Goal: Unclear: Browse casually

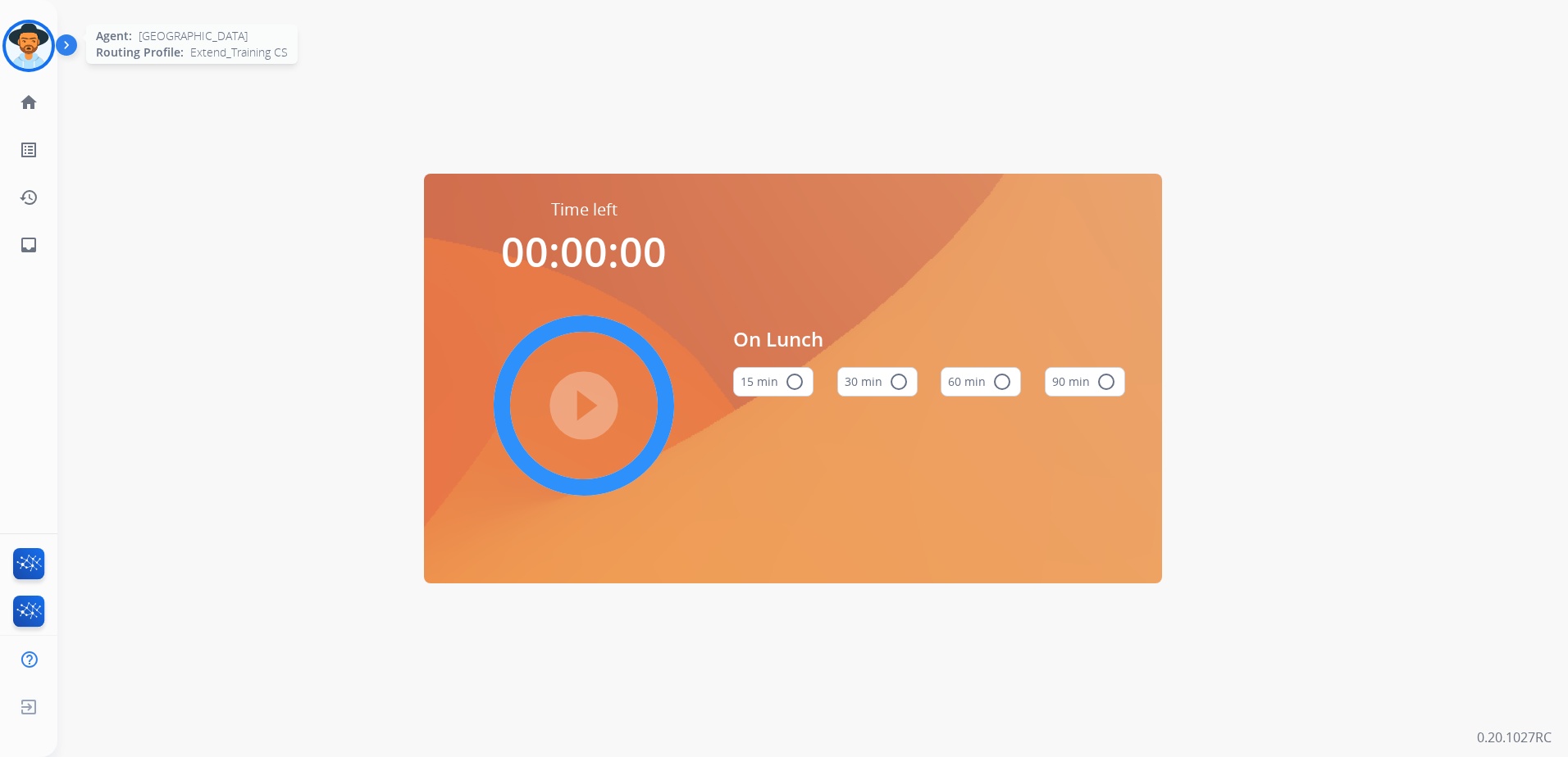
click at [23, 39] on img at bounding box center [29, 46] width 46 height 46
click at [25, 49] on img at bounding box center [29, 46] width 46 height 46
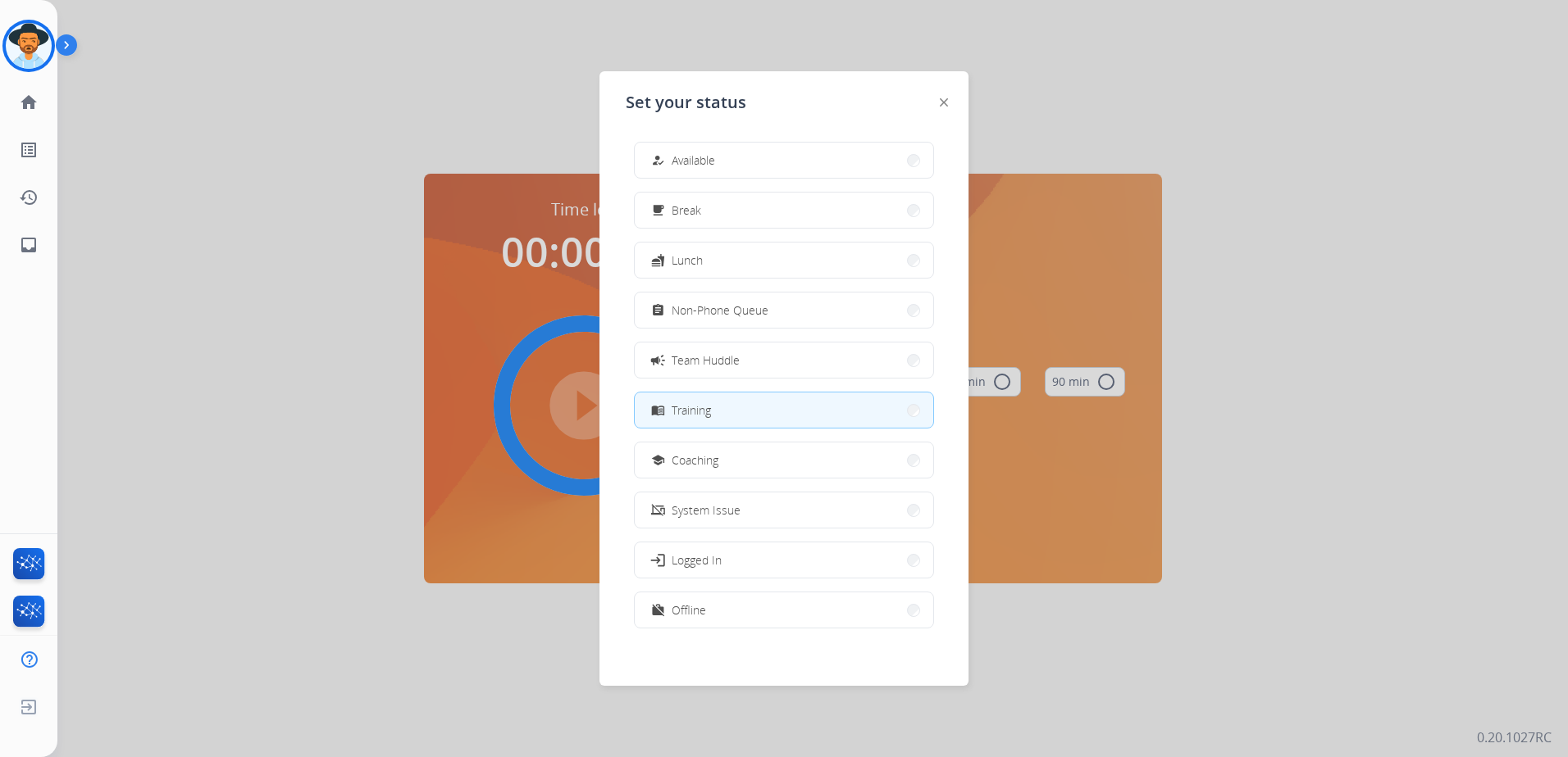
click at [851, 365] on button "campaign Team Huddle" at bounding box center [784, 360] width 298 height 35
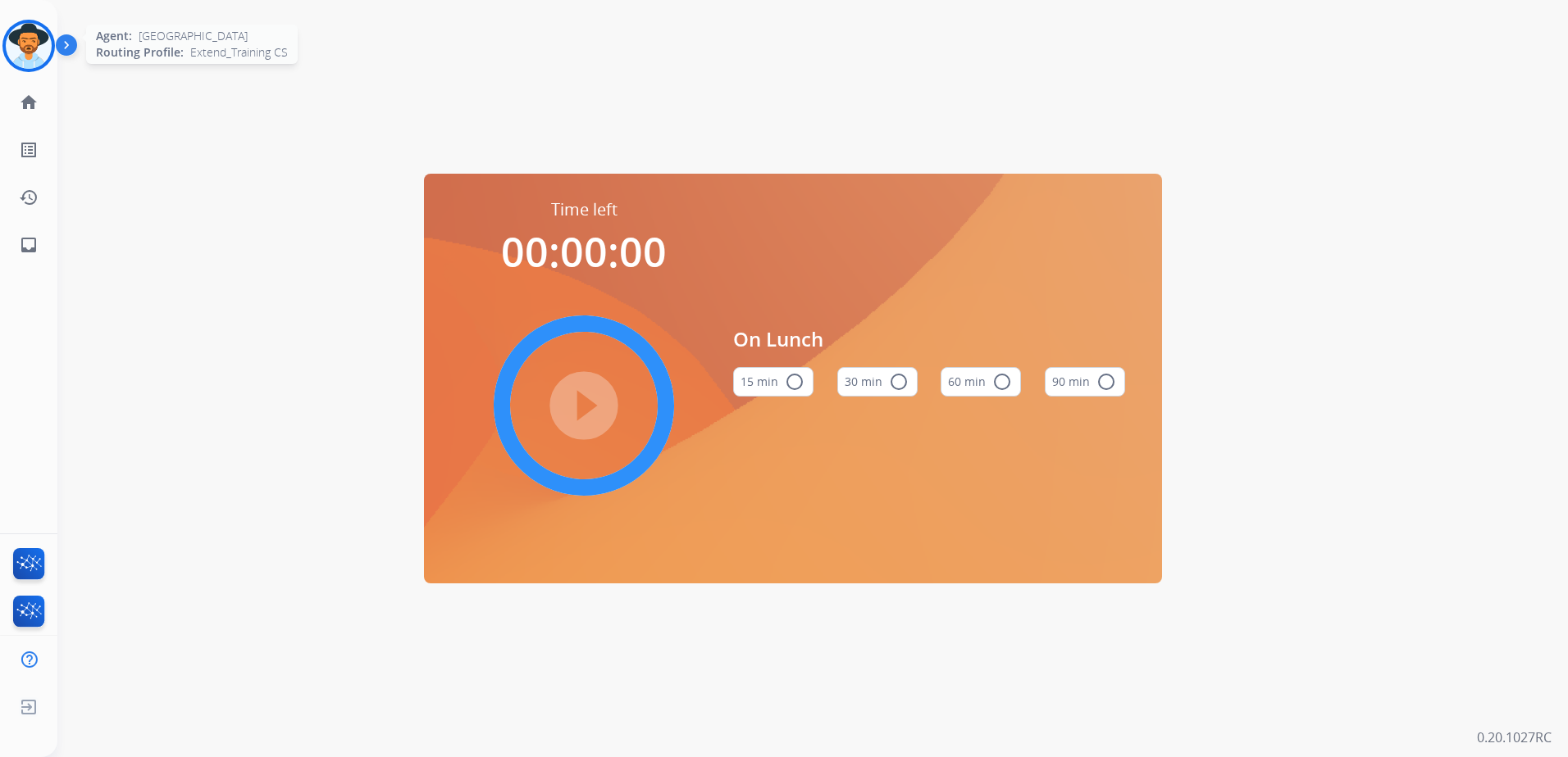
click at [22, 45] on img at bounding box center [29, 46] width 46 height 46
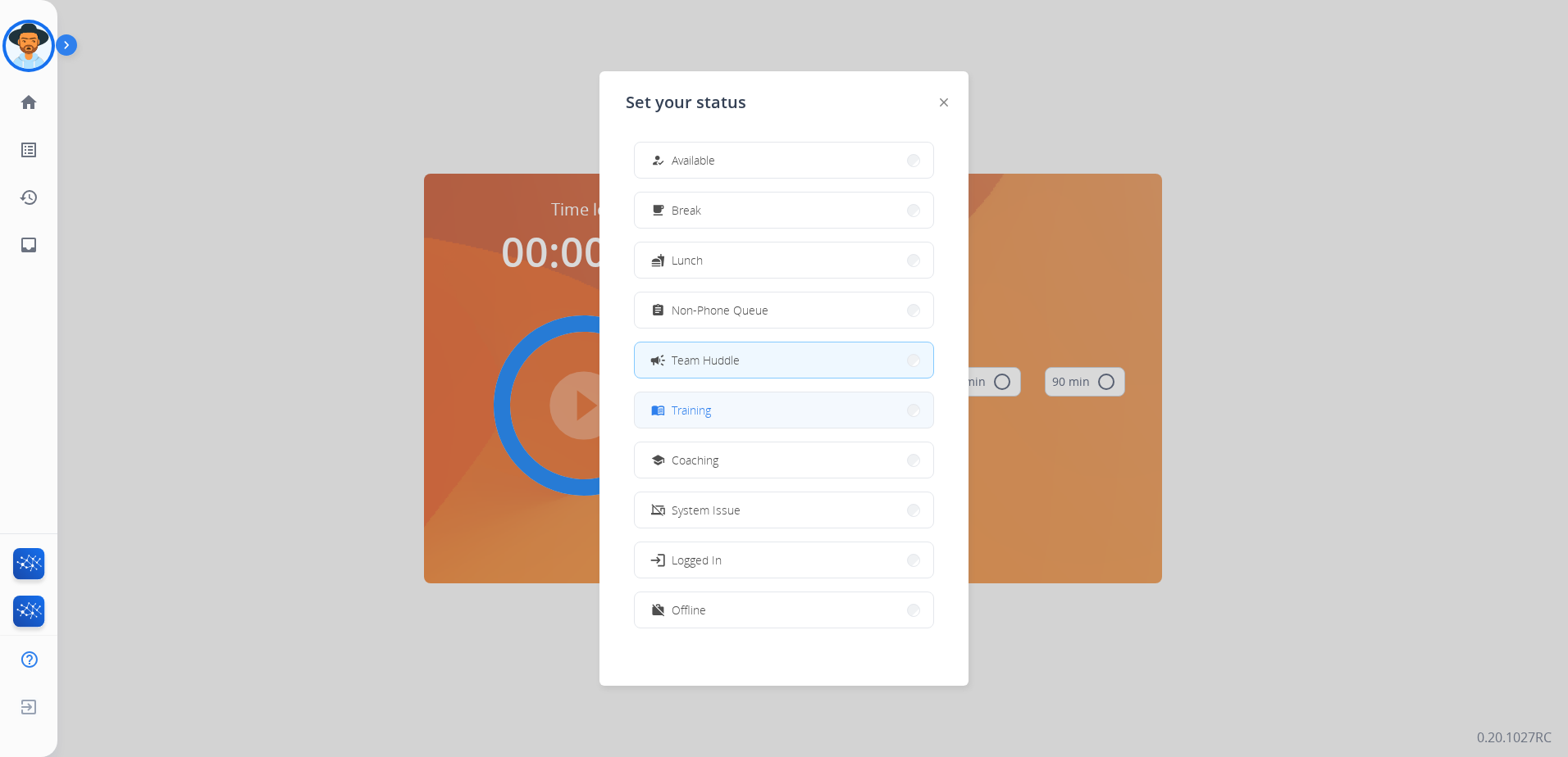
click at [789, 412] on button "menu_book Training" at bounding box center [784, 410] width 298 height 35
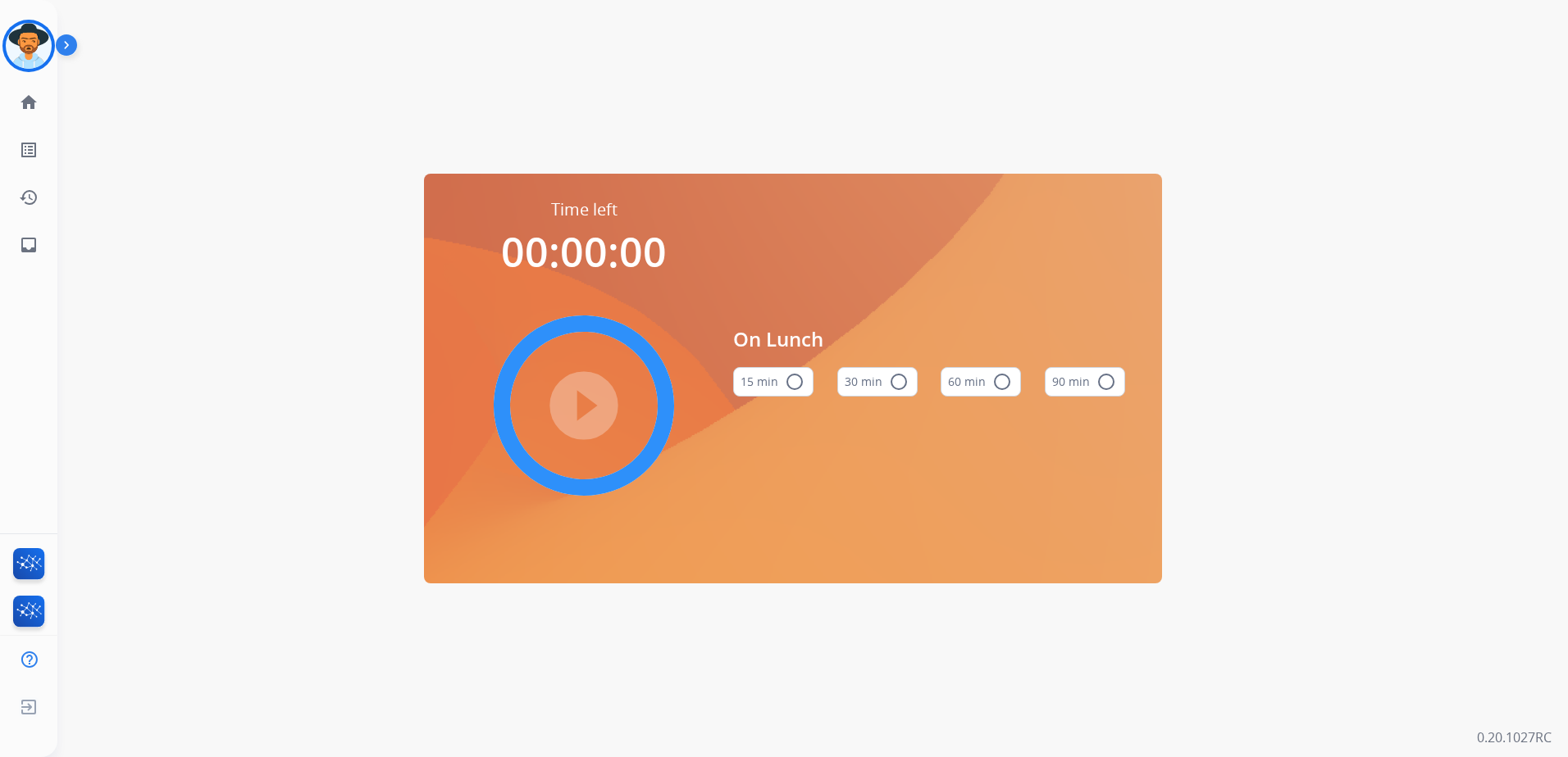
click at [1275, 362] on div "Time left 00:00:00 play_circle_filled On Lunch 15 min radio_button_unchecked 30…" at bounding box center [792, 378] width 1471 height 757
click at [26, 48] on img at bounding box center [29, 46] width 46 height 46
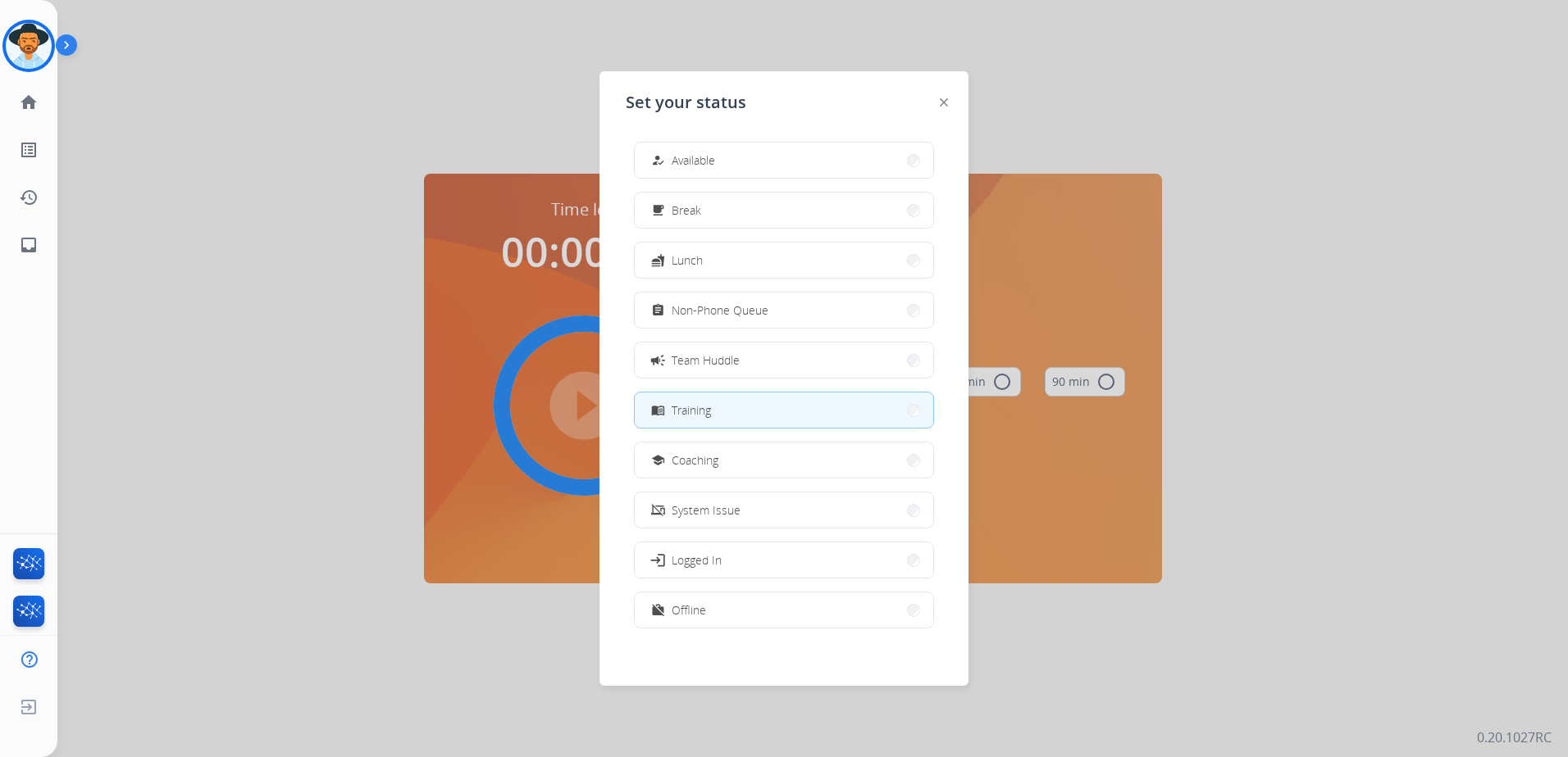
click at [748, 409] on button "menu_book Training" at bounding box center [784, 410] width 298 height 35
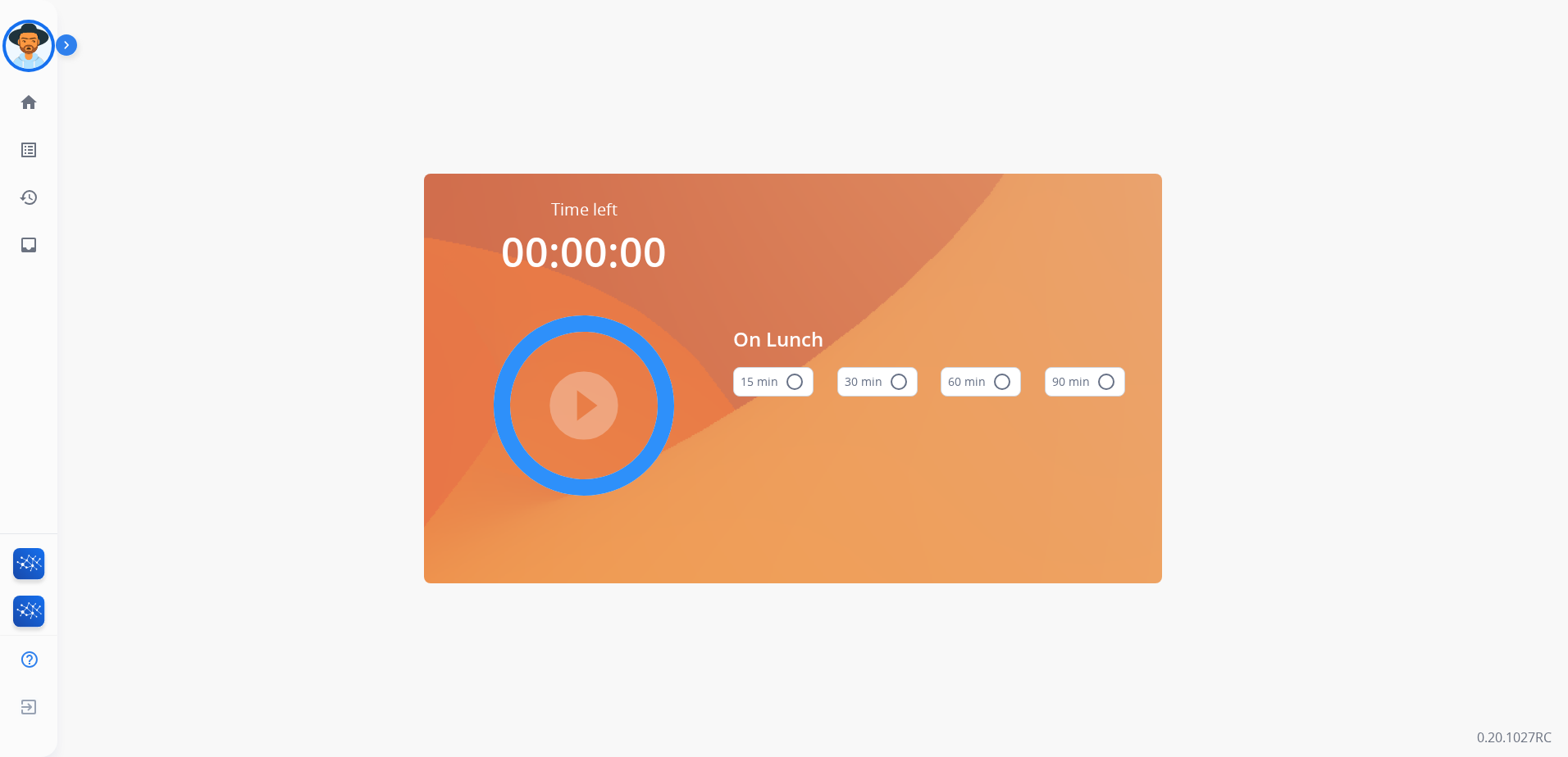
click at [228, 208] on div "Time left 00:00:00 play_circle_filled On Lunch 15 min radio_button_unchecked 30…" at bounding box center [792, 378] width 1471 height 757
click at [30, 45] on img at bounding box center [29, 46] width 46 height 46
click at [29, 41] on img at bounding box center [29, 46] width 46 height 46
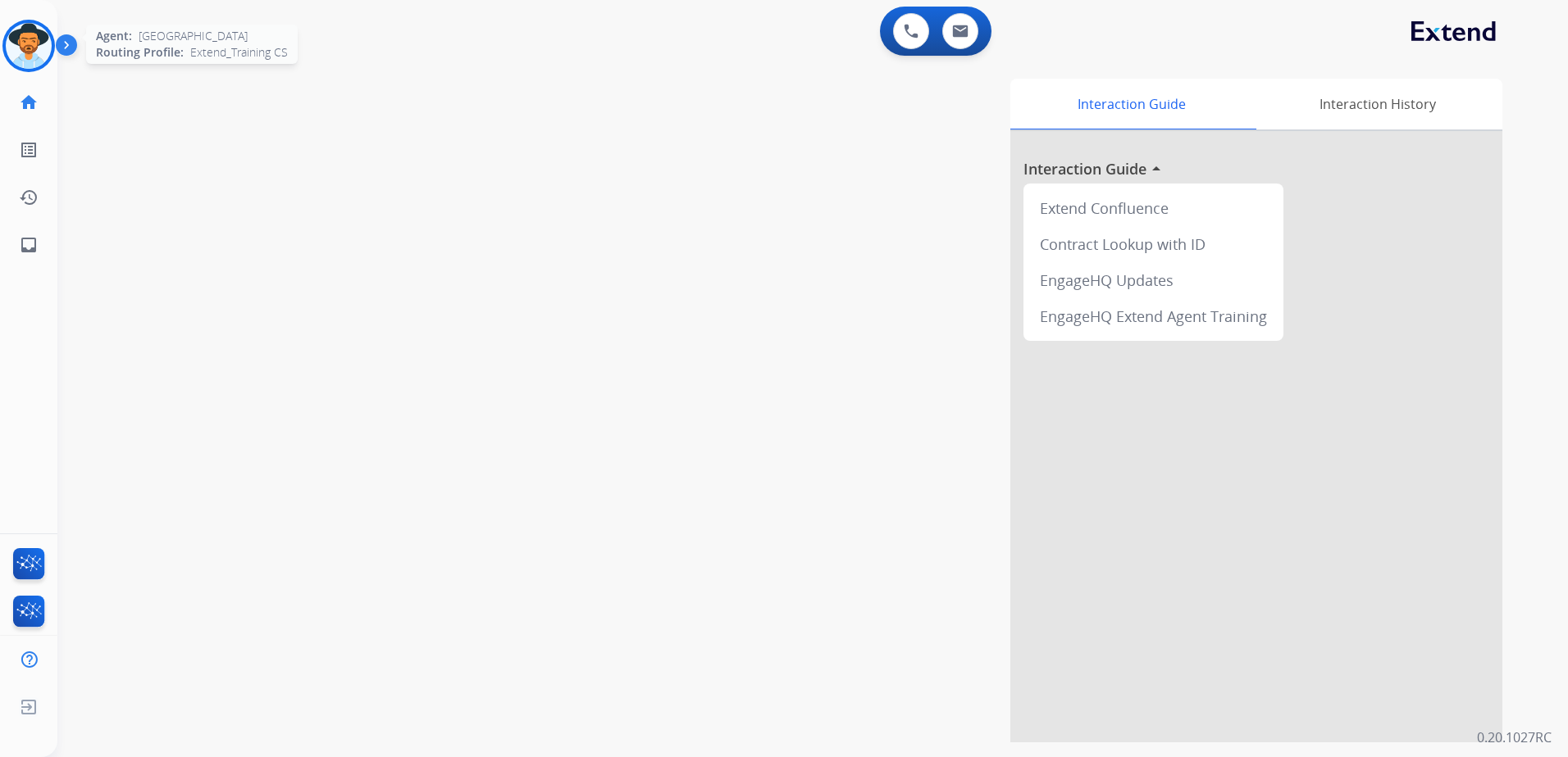
click at [35, 40] on img at bounding box center [29, 46] width 46 height 46
